Goal: Information Seeking & Learning: Find specific fact

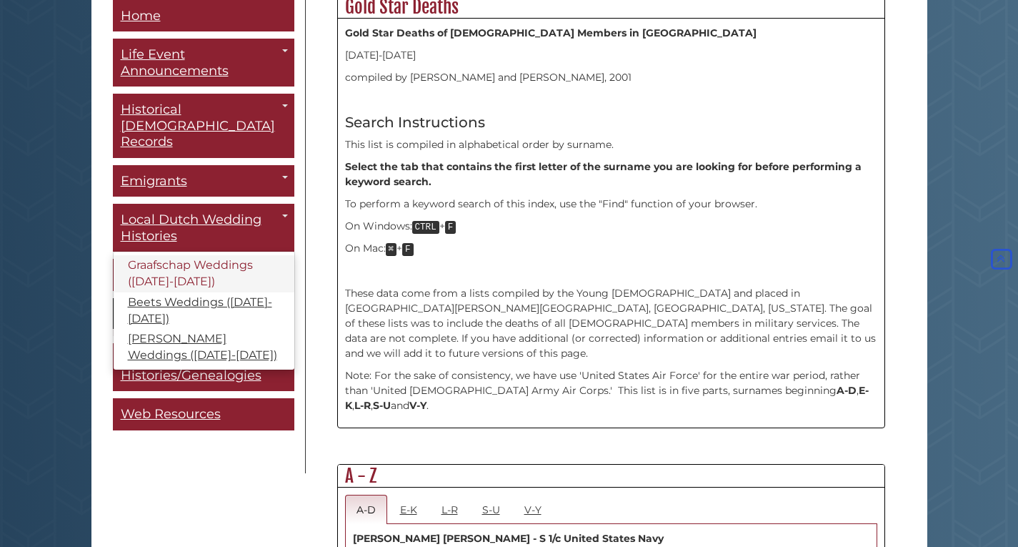
scroll to position [429, 0]
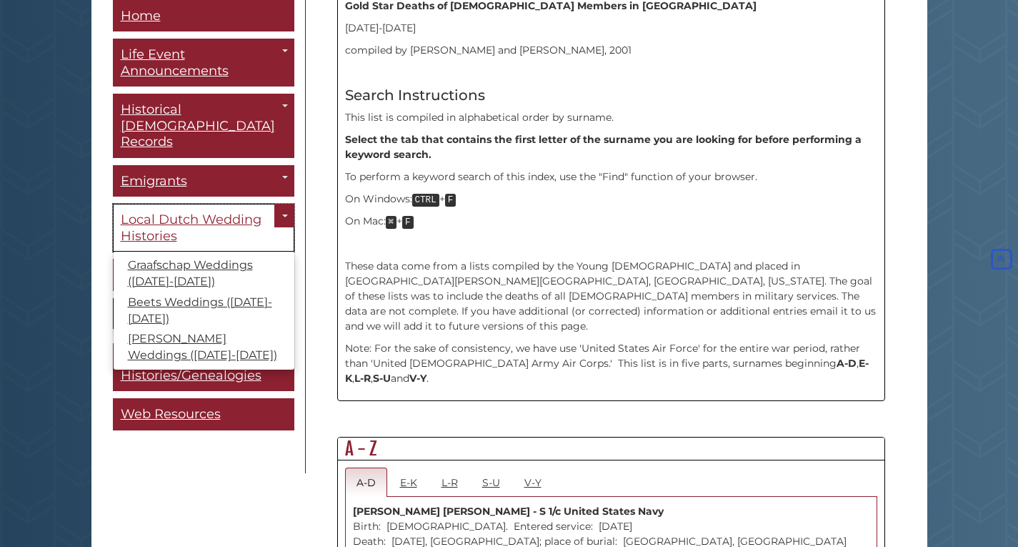
click at [153, 212] on span "Local Dutch Wedding Histories" at bounding box center [191, 228] width 141 height 32
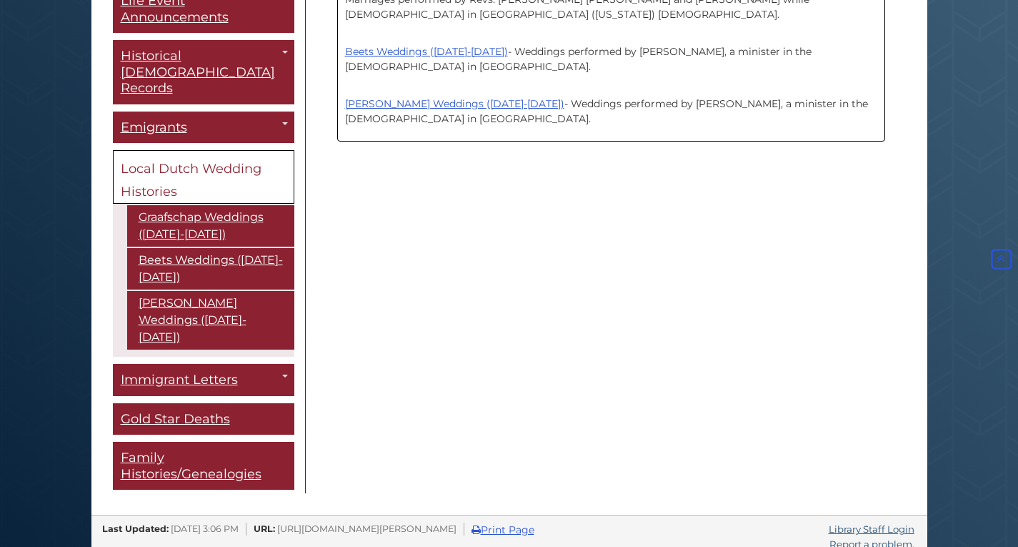
scroll to position [462, 0]
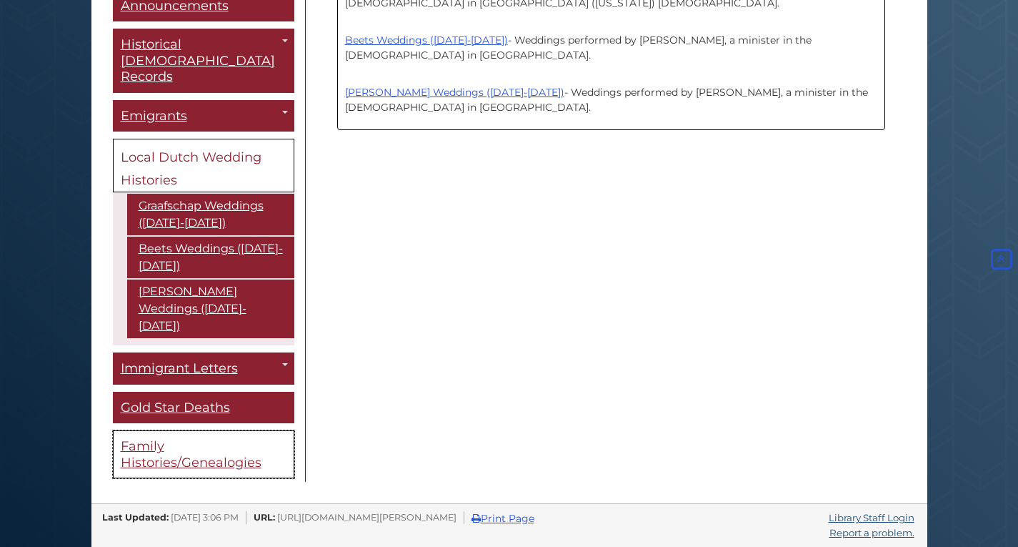
click at [226, 438] on span "Family Histories/Genealogies" at bounding box center [191, 454] width 141 height 32
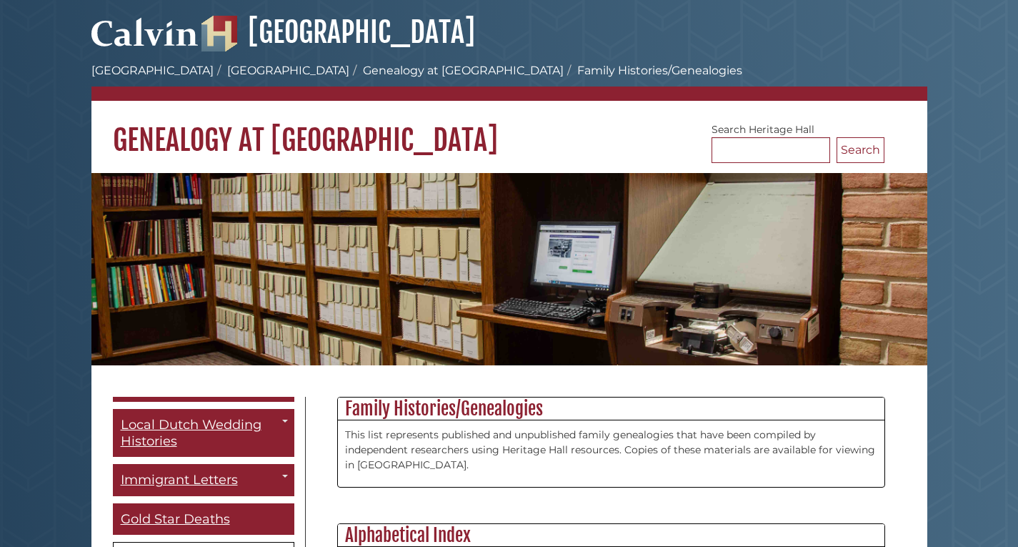
click at [564, 71] on li "Family Histories/Genealogies" at bounding box center [653, 70] width 179 height 17
click at [735, 153] on input "Search [GEOGRAPHIC_DATA]" at bounding box center [771, 150] width 119 height 26
type input "******"
click at [855, 148] on button "Search" at bounding box center [861, 150] width 48 height 26
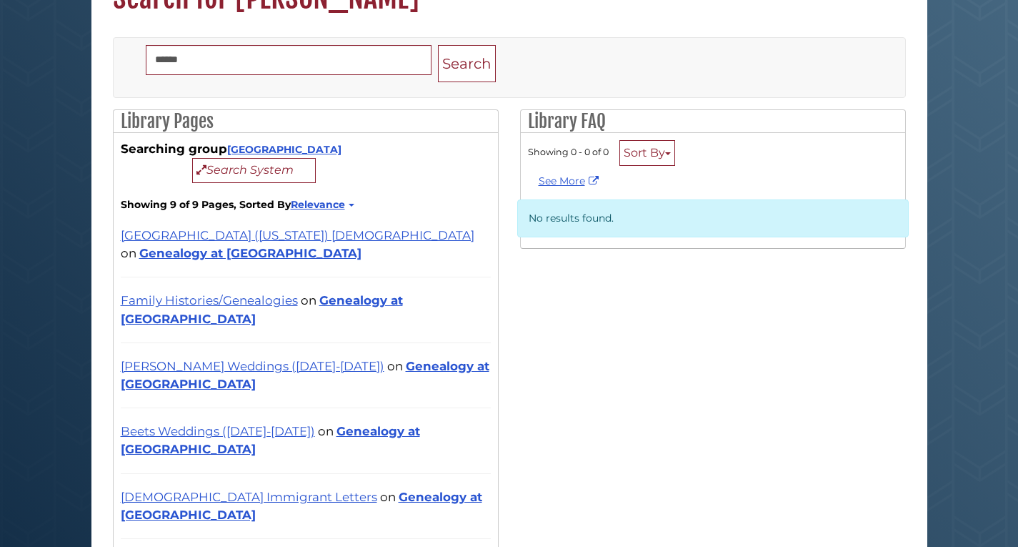
scroll to position [143, 0]
click at [231, 302] on link "Family Histories/Genealogies" at bounding box center [209, 299] width 177 height 14
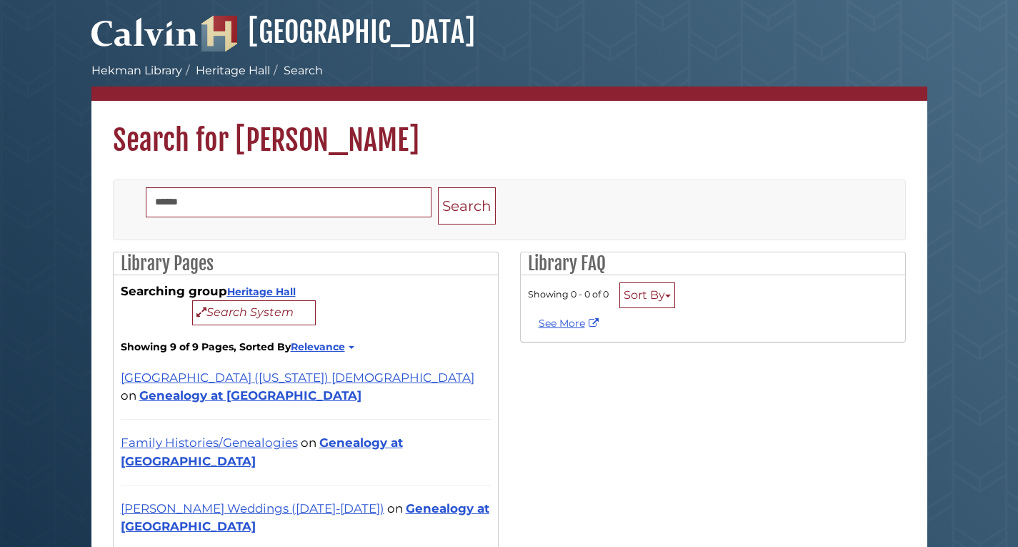
scroll to position [121, 0]
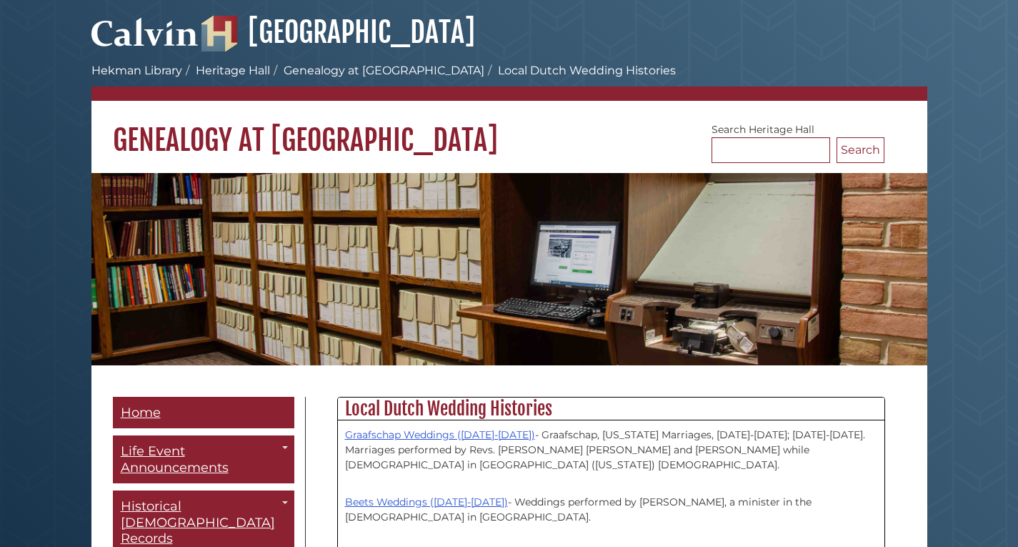
scroll to position [462, 0]
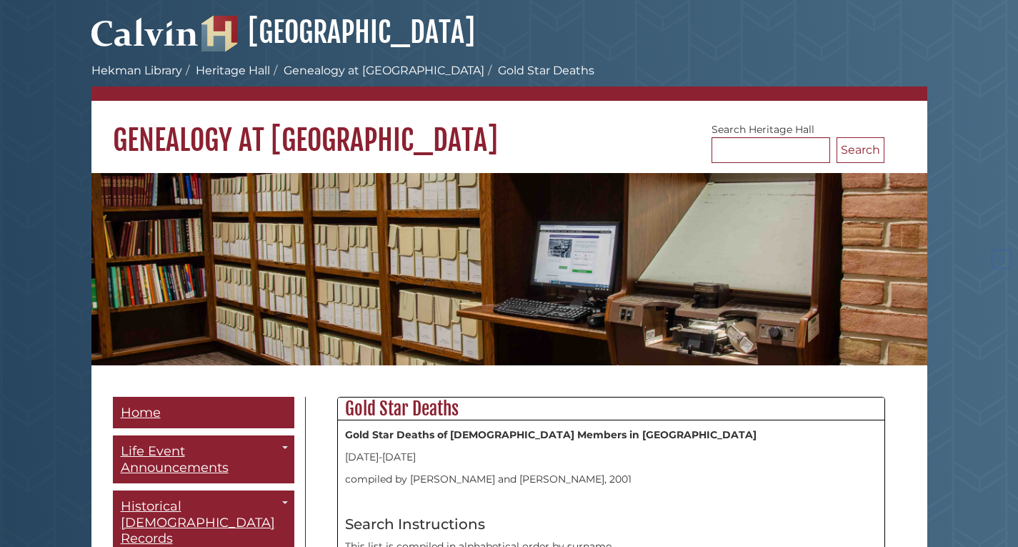
scroll to position [429, 0]
